Goal: Obtain resource: Download file/media

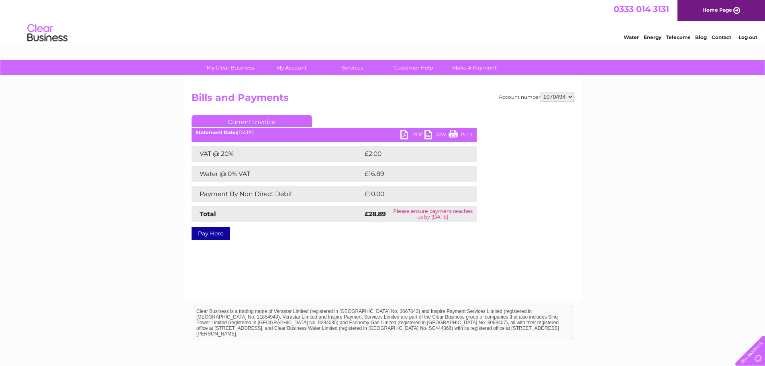
drag, startPoint x: 0, startPoint y: 0, endPoint x: 568, endPoint y: 100, distance: 576.9
click at [568, 100] on select "411173 1070492 1070494" at bounding box center [556, 97] width 33 height 10
select select "411173"
click at [540, 92] on select "411173 1070492 1070494" at bounding box center [556, 97] width 33 height 10
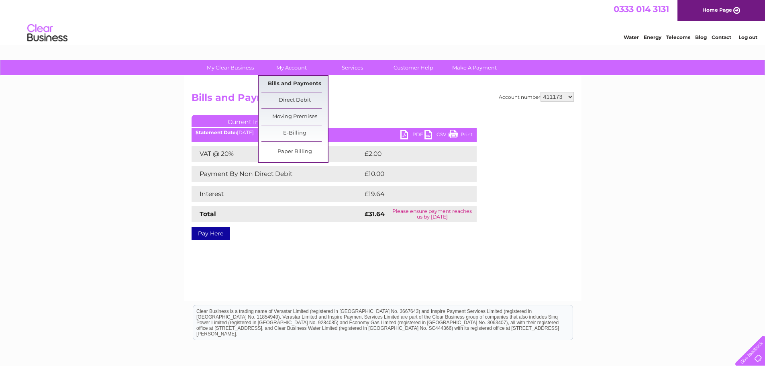
click at [290, 82] on link "Bills and Payments" at bounding box center [294, 84] width 66 height 16
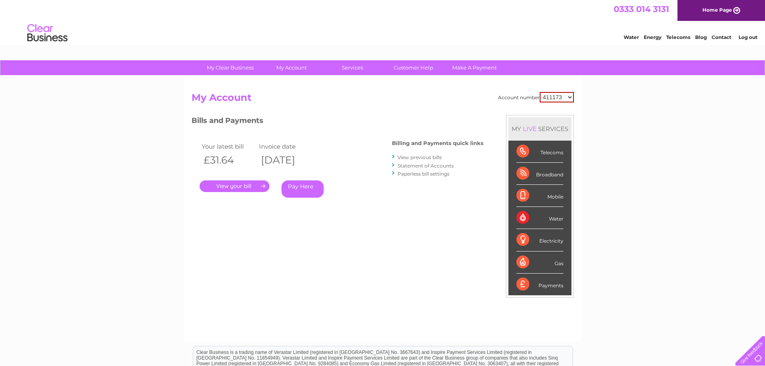
click at [247, 185] on link "." at bounding box center [235, 186] width 70 height 12
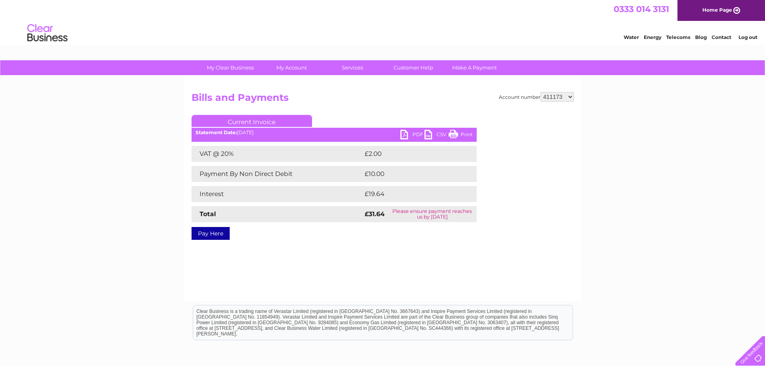
click at [406, 136] on link "PDF" at bounding box center [412, 136] width 24 height 12
click at [408, 135] on link "PDF" at bounding box center [412, 136] width 24 height 12
click at [411, 134] on link "PDF" at bounding box center [412, 136] width 24 height 12
